Goal: Task Accomplishment & Management: Manage account settings

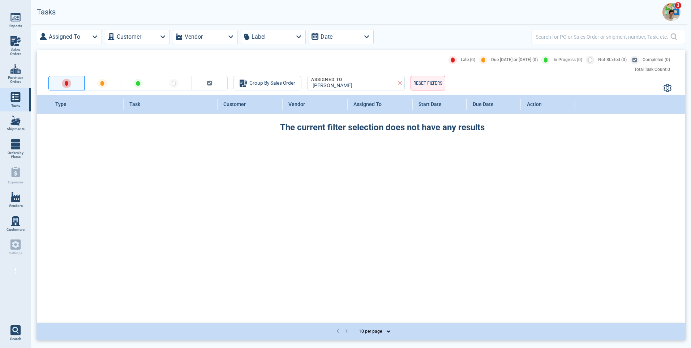
click at [679, 15] on img at bounding box center [672, 12] width 18 height 18
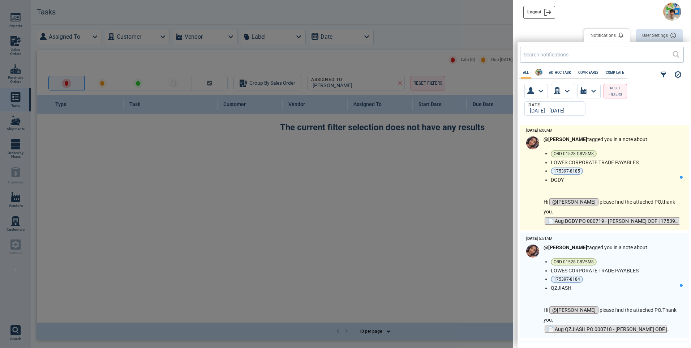
scroll to position [216, 170]
click at [639, 176] on ul "ORD-01528-C8V5M8 LOWES CORPORATE TRADE PAYABLES 175397-8185 DGDY" at bounding box center [615, 166] width 129 height 33
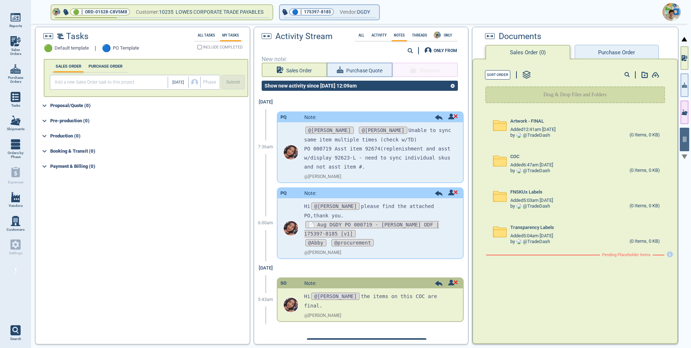
scroll to position [2, 0]
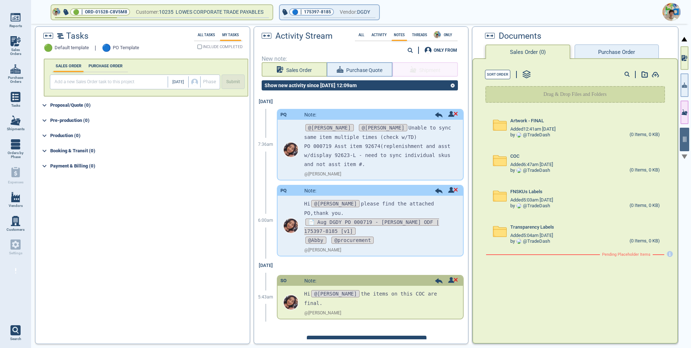
click at [602, 51] on button "Purchase Order" at bounding box center [617, 51] width 84 height 14
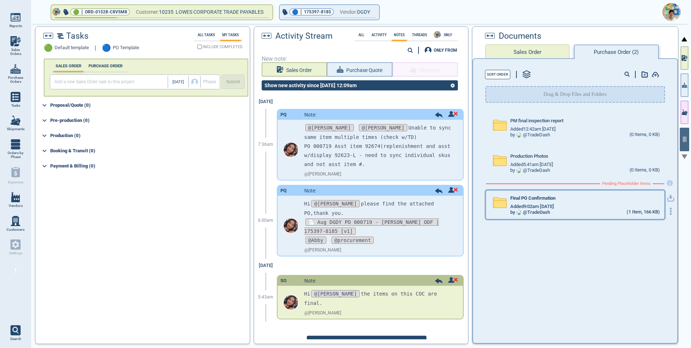
click at [541, 210] on div "by @ TradeDash" at bounding box center [531, 212] width 40 height 5
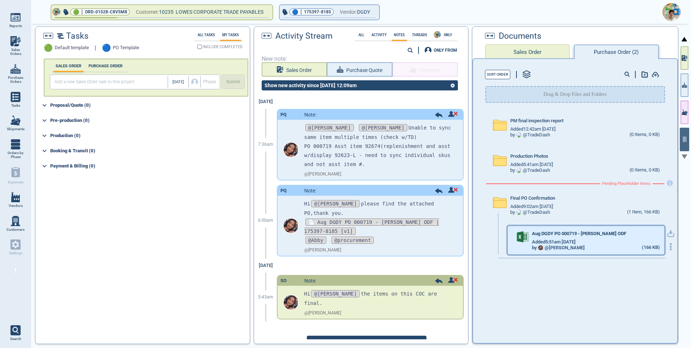
click at [595, 237] on div "Aug DGDY PO 000719 - [PERSON_NAME] ODF" at bounding box center [596, 235] width 128 height 8
click at [668, 246] on icon "button" at bounding box center [671, 246] width 7 height 7
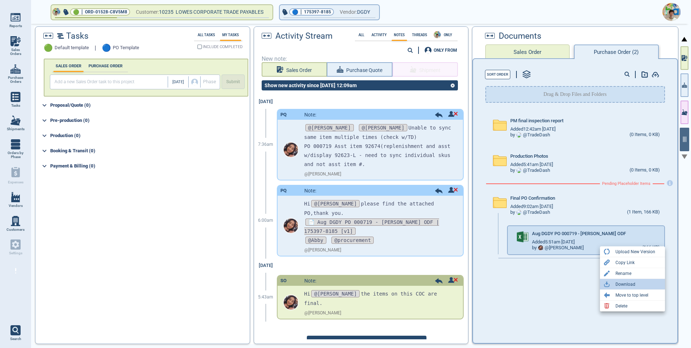
click at [634, 286] on div "Download" at bounding box center [626, 284] width 20 height 9
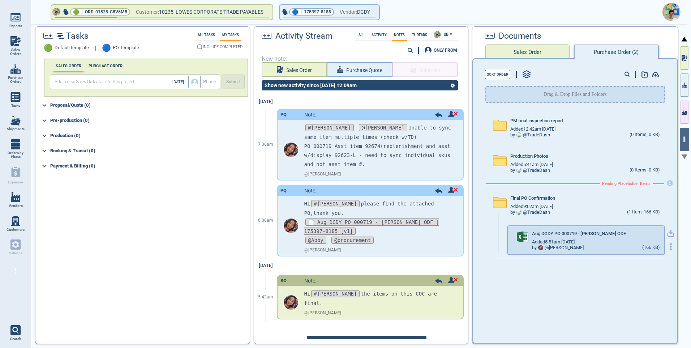
click at [670, 244] on 42 "button" at bounding box center [671, 244] width 2 height 2
click at [637, 253] on div "Upload New Version" at bounding box center [636, 251] width 40 height 9
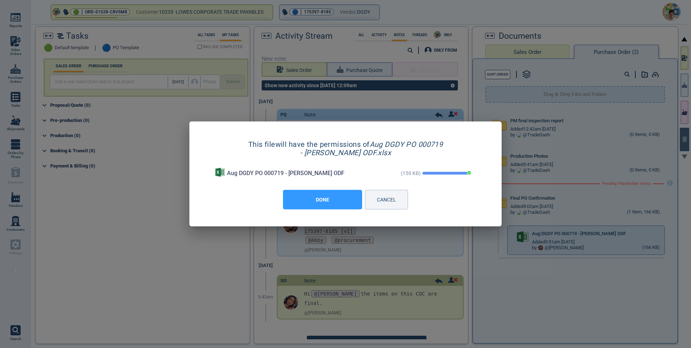
drag, startPoint x: 330, startPoint y: 203, endPoint x: 303, endPoint y: 162, distance: 48.6
click at [330, 203] on button "DONE" at bounding box center [322, 200] width 79 height 20
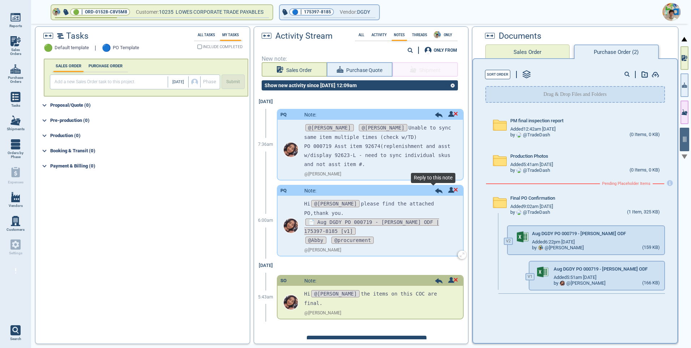
click at [435, 192] on icon at bounding box center [438, 190] width 7 height 5
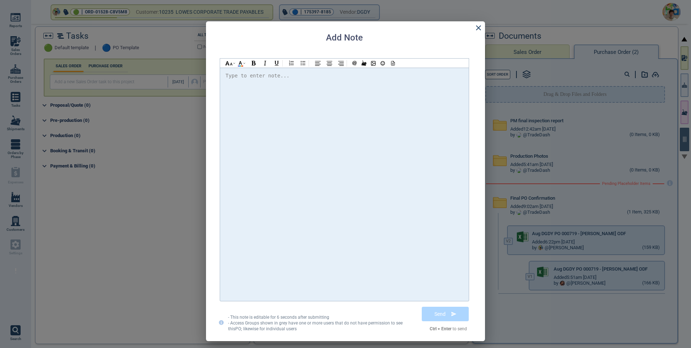
click at [232, 77] on div "Type to enter note..." at bounding box center [258, 75] width 64 height 9
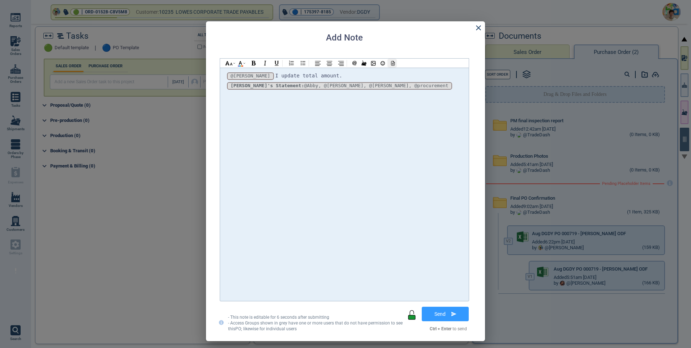
click at [392, 67] on div at bounding box center [392, 63] width 9 height 9
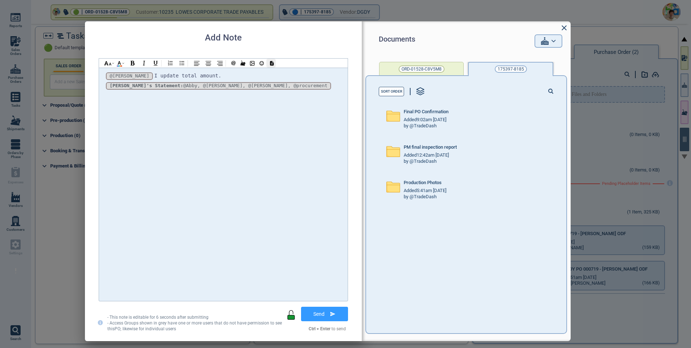
scroll to position [0, 0]
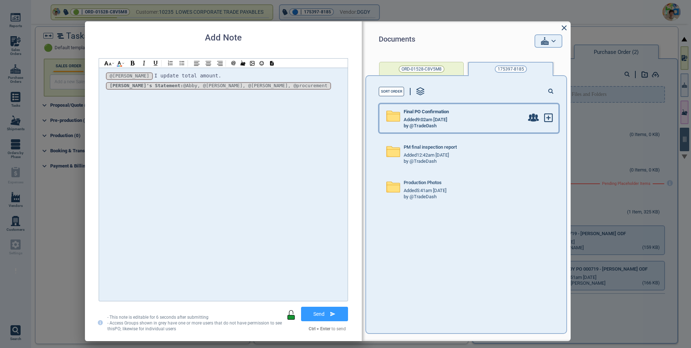
click at [430, 126] on div "by @TradeDash" at bounding box center [420, 125] width 33 height 5
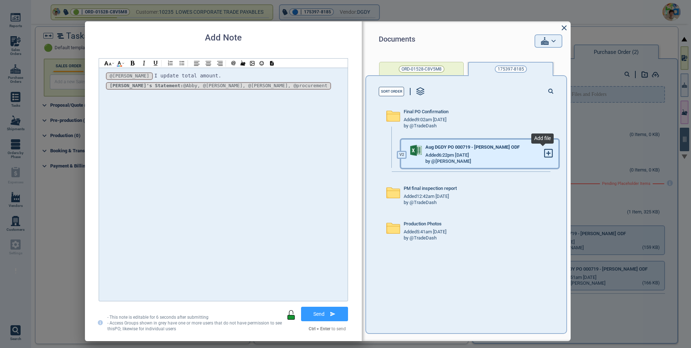
drag, startPoint x: 542, startPoint y: 153, endPoint x: 452, endPoint y: 158, distance: 90.2
click at [547, 153] on icon at bounding box center [549, 153] width 4 height 0
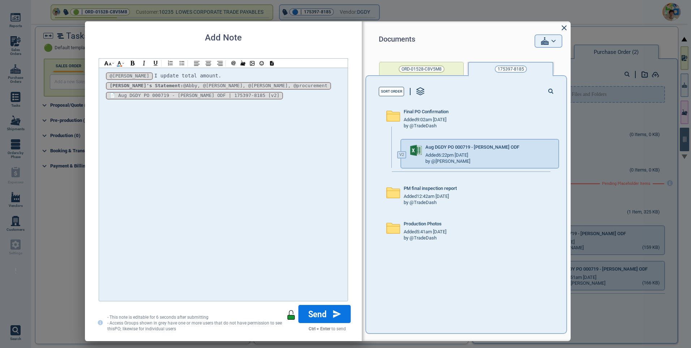
click at [319, 316] on button "Send" at bounding box center [324, 314] width 52 height 18
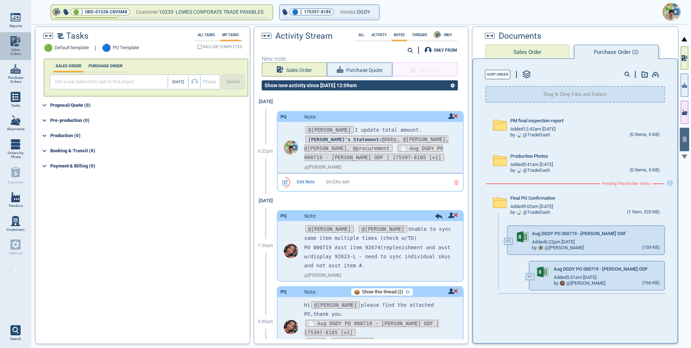
click at [8, 49] on span "Sales Orders" at bounding box center [16, 52] width 20 height 8
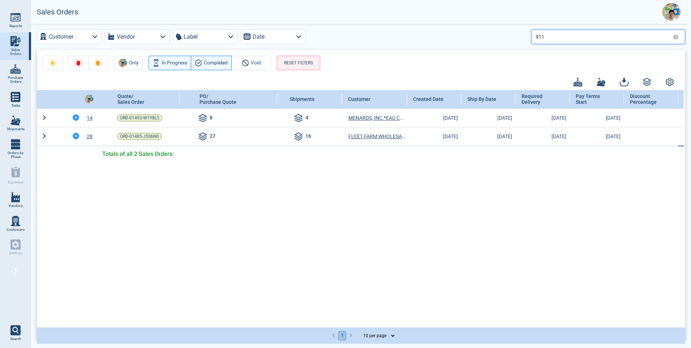
drag, startPoint x: 548, startPoint y: 37, endPoint x: 523, endPoint y: 38, distance: 24.3
click at [523, 38] on div "Customer Vendor Label Date 911" at bounding box center [361, 37] width 649 height 14
type input "105"
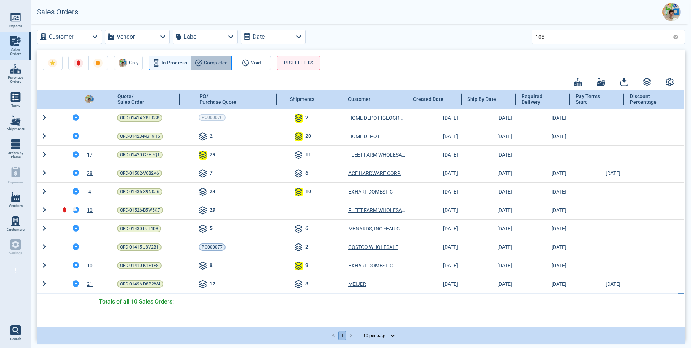
drag, startPoint x: 223, startPoint y: 64, endPoint x: 221, endPoint y: 106, distance: 42.7
click at [223, 64] on span "Completed" at bounding box center [216, 63] width 24 height 9
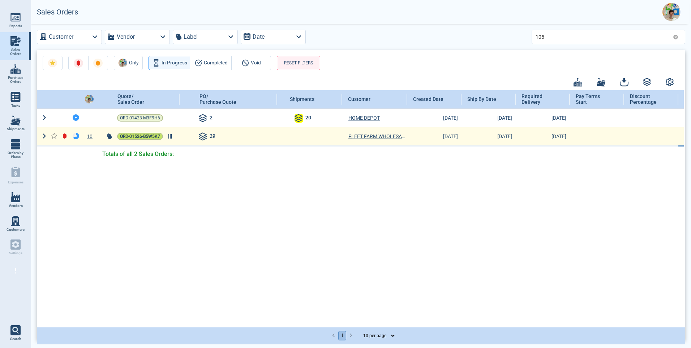
click at [145, 135] on span "ORD-01526-B5W5K7" at bounding box center [140, 136] width 40 height 7
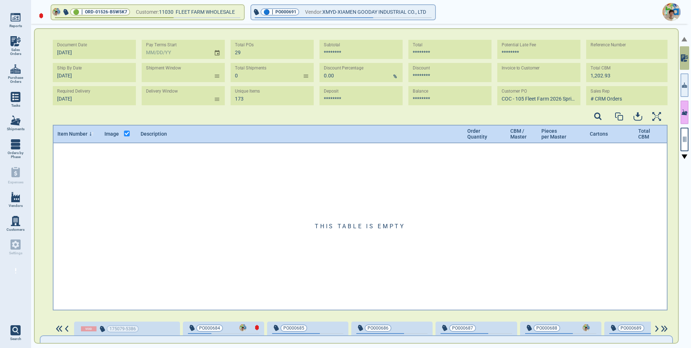
scroll to position [0, 198]
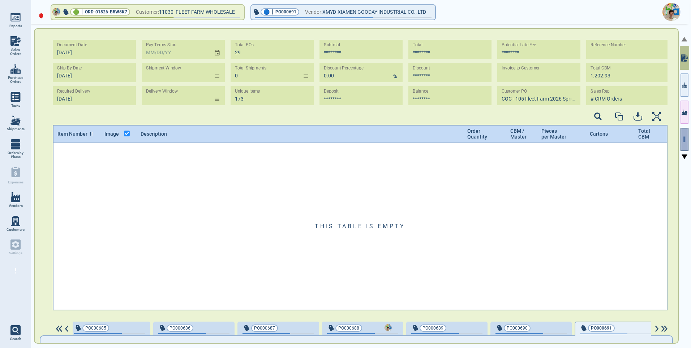
click at [682, 133] on button "button" at bounding box center [685, 140] width 8 height 24
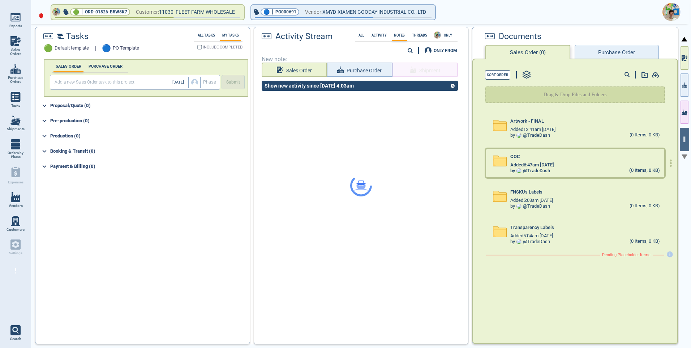
click at [503, 166] on icon at bounding box center [500, 161] width 13 height 10
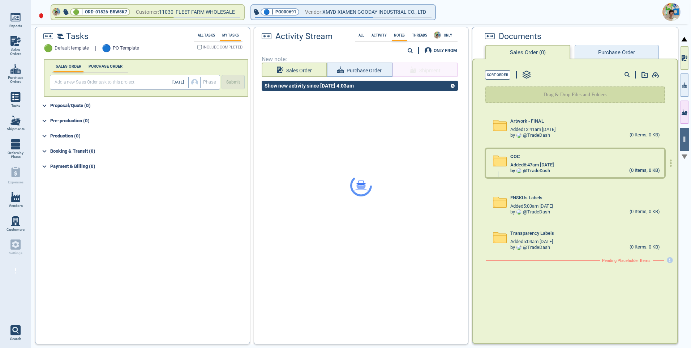
click at [500, 162] on icon at bounding box center [500, 161] width 13 height 10
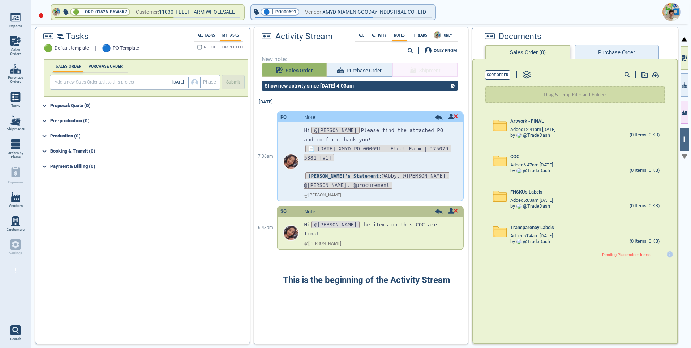
click at [295, 70] on span "Sales Order" at bounding box center [299, 70] width 27 height 9
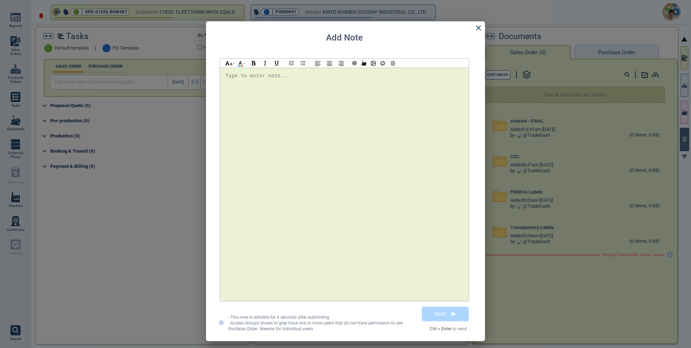
click at [236, 77] on div "Type to enter note..." at bounding box center [258, 75] width 64 height 9
click at [478, 27] on icon at bounding box center [478, 27] width 5 height 5
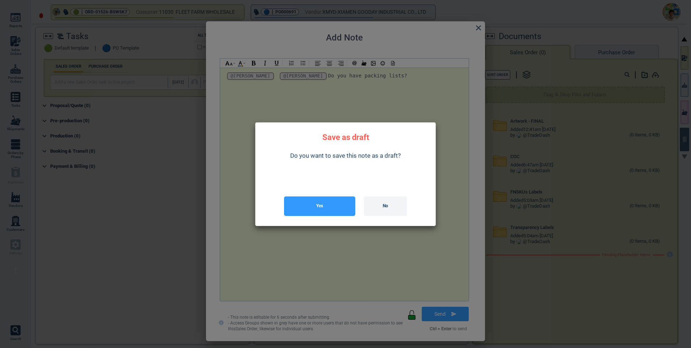
drag, startPoint x: 320, startPoint y: 208, endPoint x: 332, endPoint y: 203, distance: 13.3
click at [320, 208] on button "Yes" at bounding box center [319, 206] width 71 height 20
